Goal: Task Accomplishment & Management: Complete application form

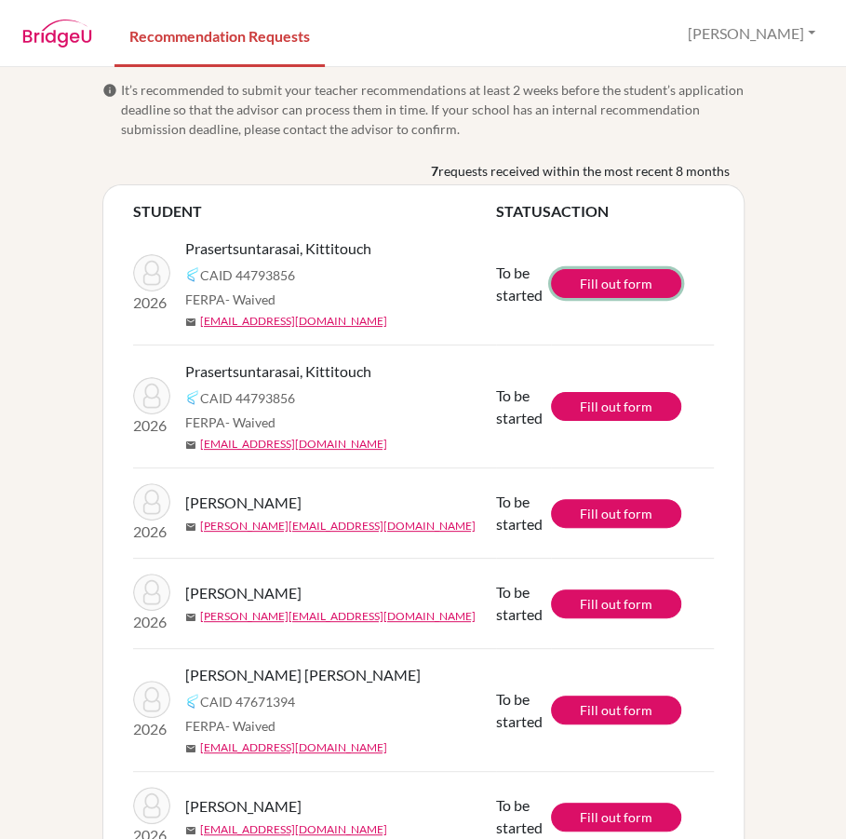
scroll to position [156, 0]
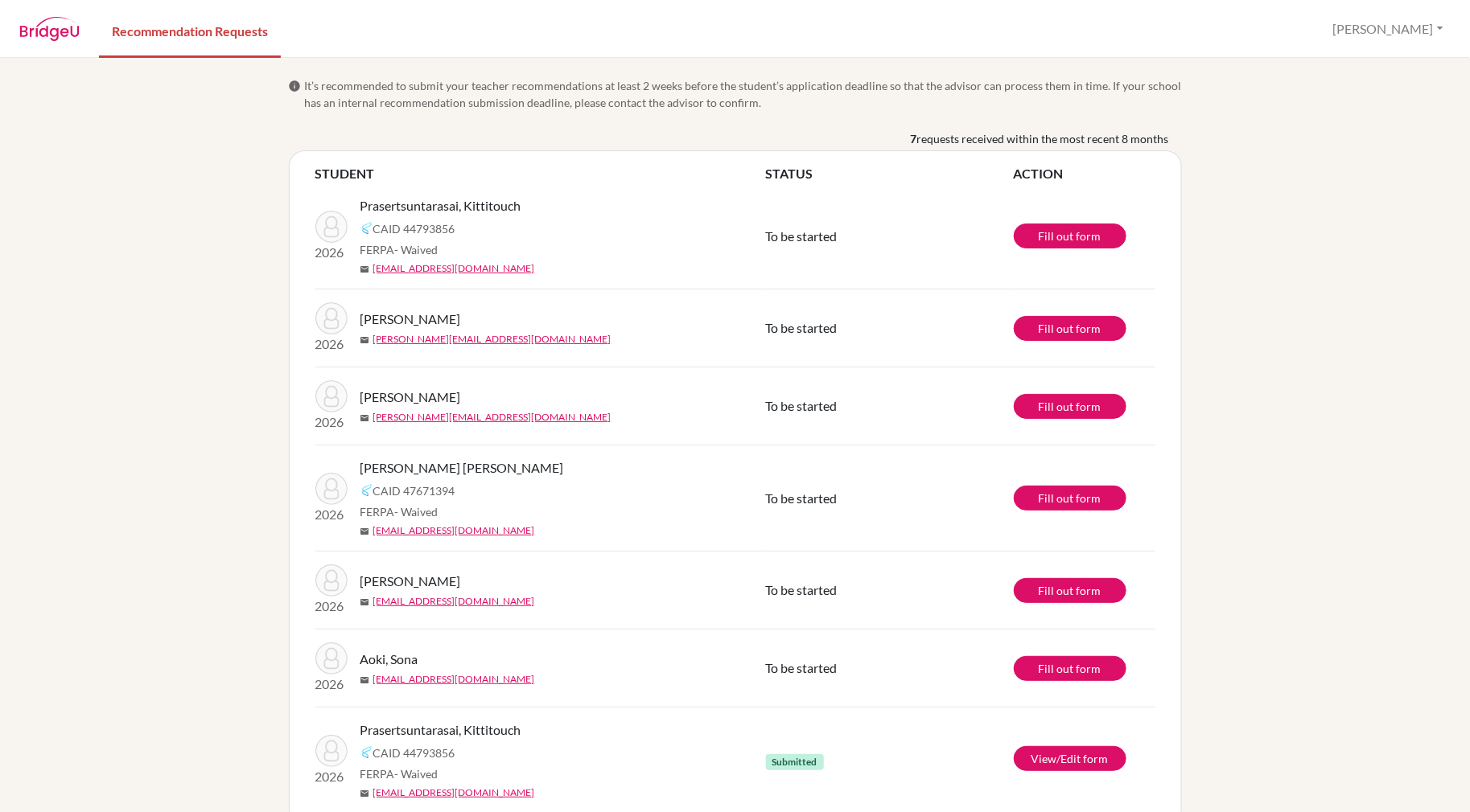
click at [730, 134] on span "requests received within the most recent 8 months" at bounding box center [1042, 139] width 251 height 17
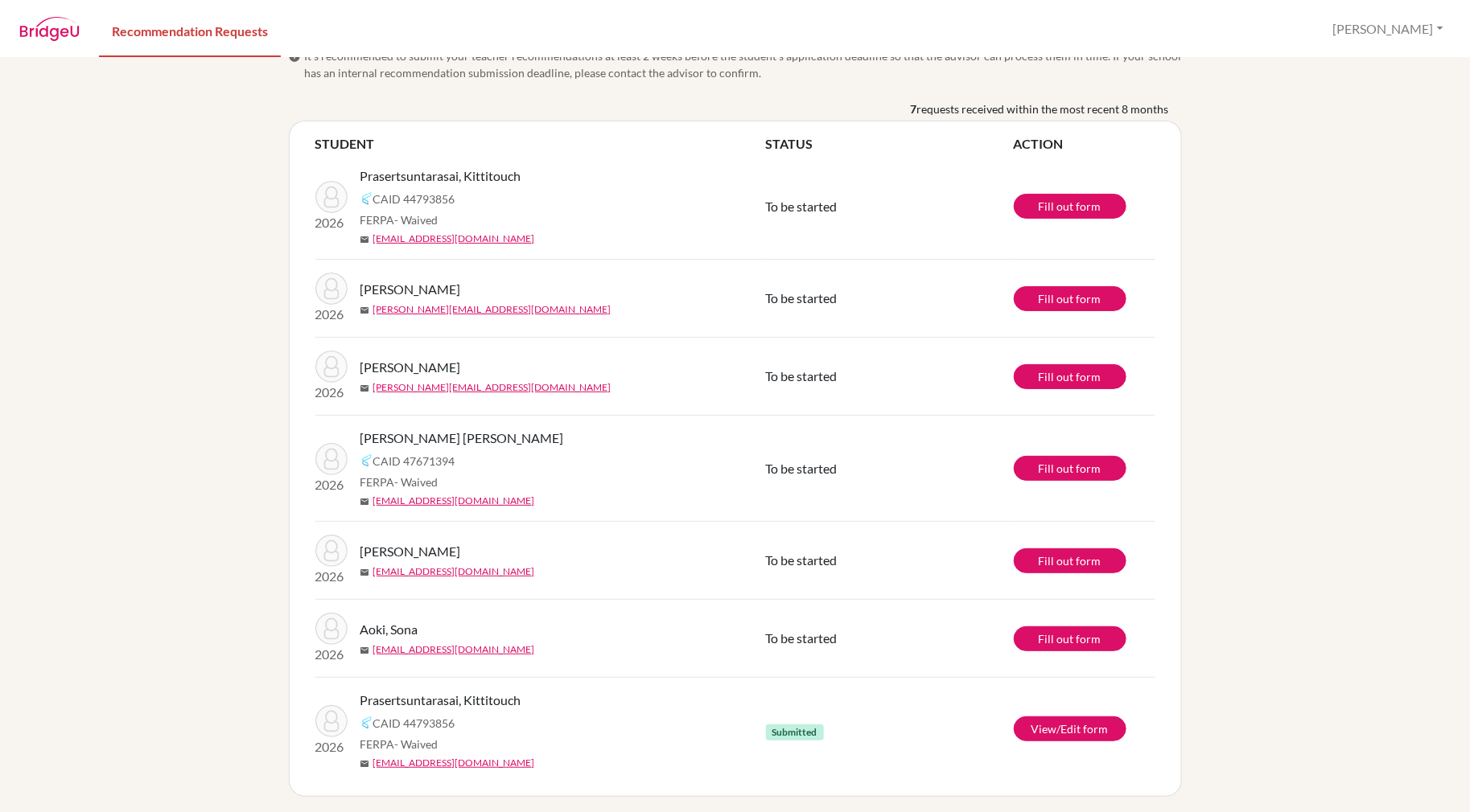
scroll to position [30, 0]
click at [1052, 722] on link "View/Edit form" at bounding box center [1070, 727] width 112 height 25
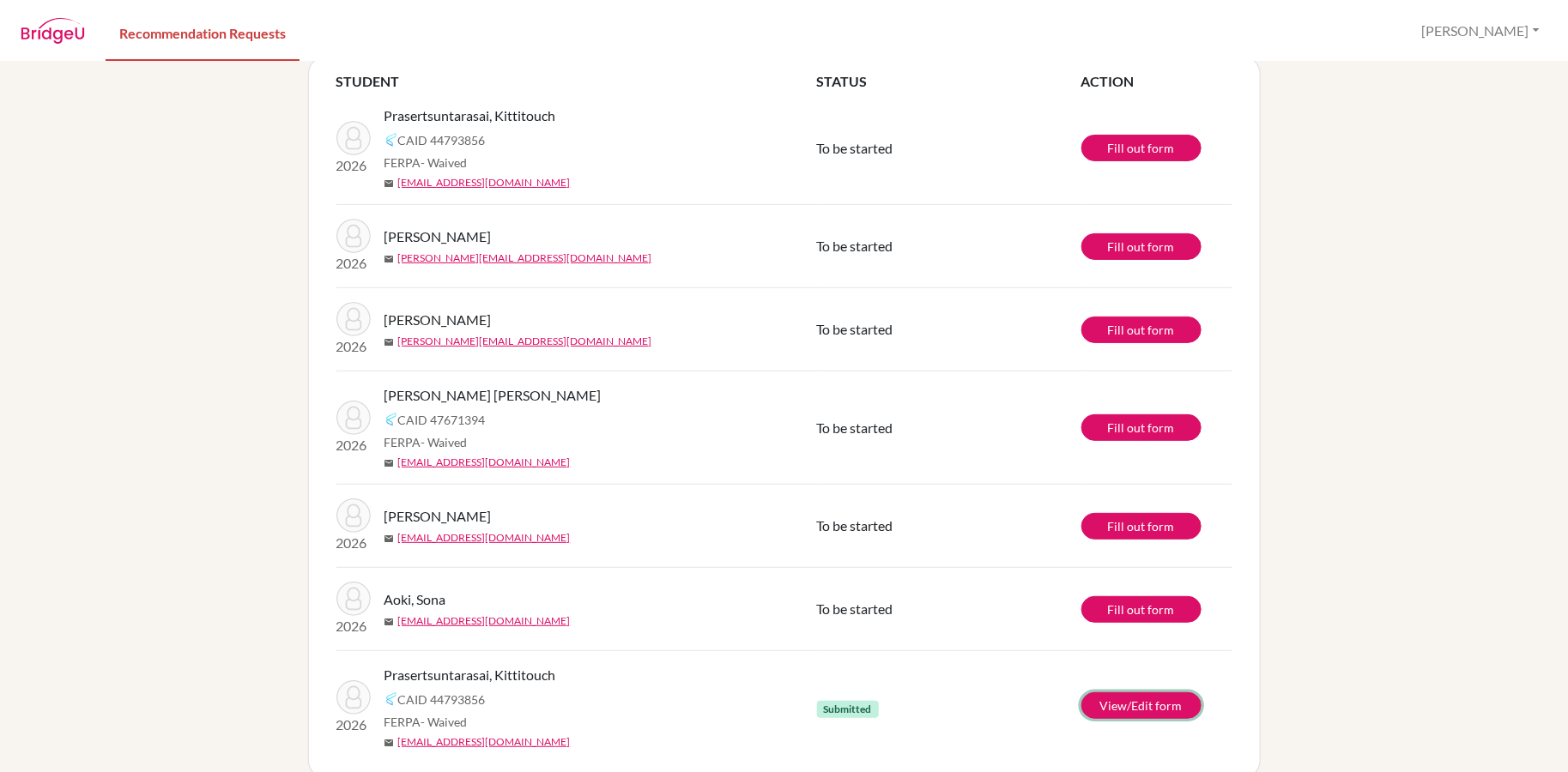
scroll to position [125, 0]
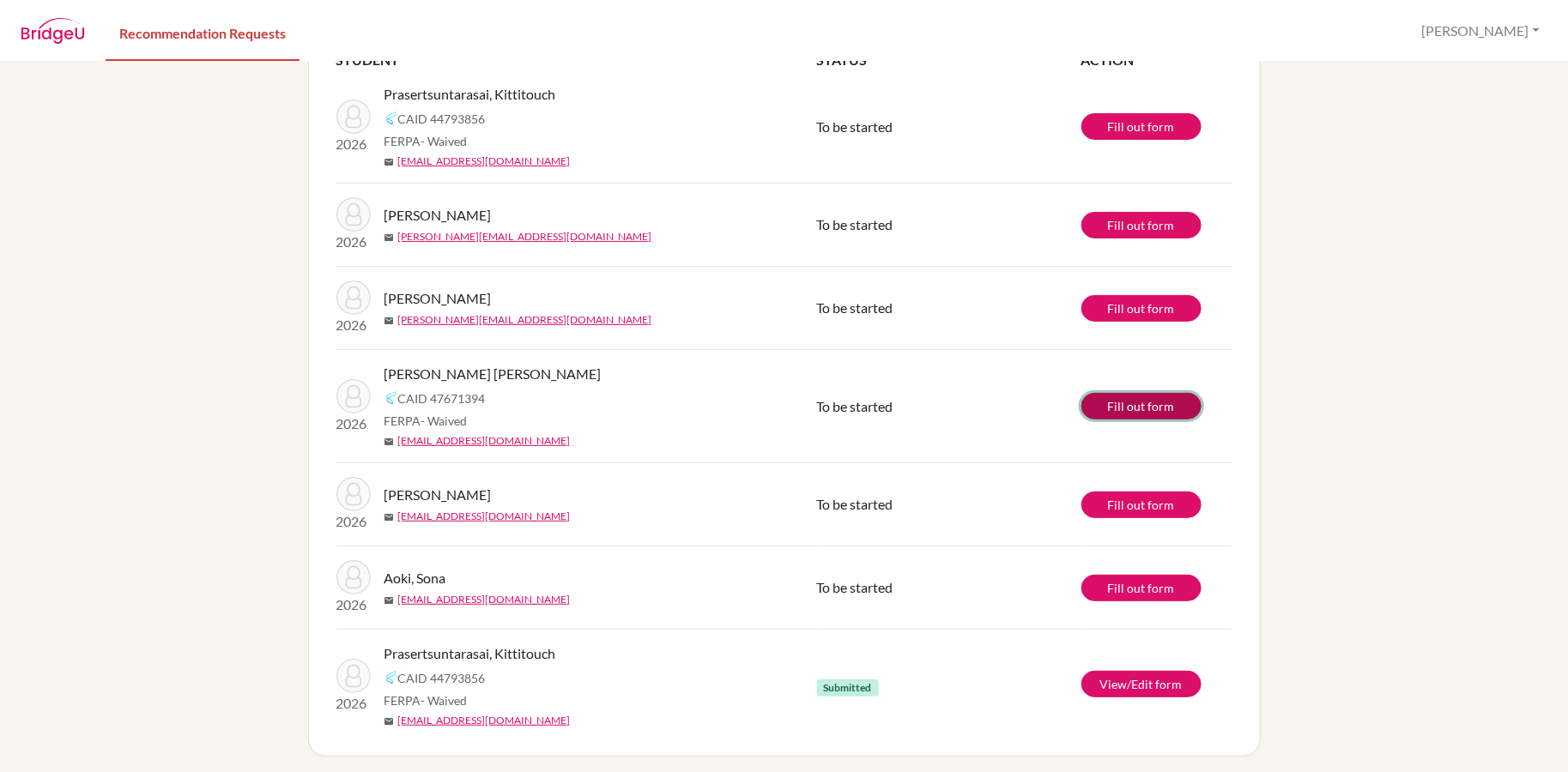
click at [1114, 392] on link "Fill out form" at bounding box center [1141, 405] width 120 height 27
